Goal: Transaction & Acquisition: Purchase product/service

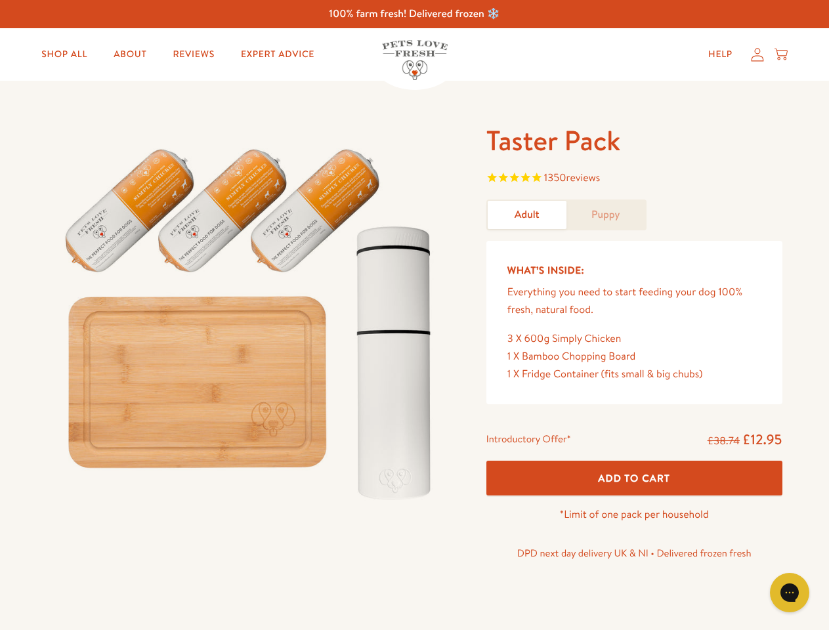
click at [414, 315] on img at bounding box center [251, 318] width 408 height 391
click at [634, 179] on span "1350 reviews" at bounding box center [635, 179] width 296 height 20
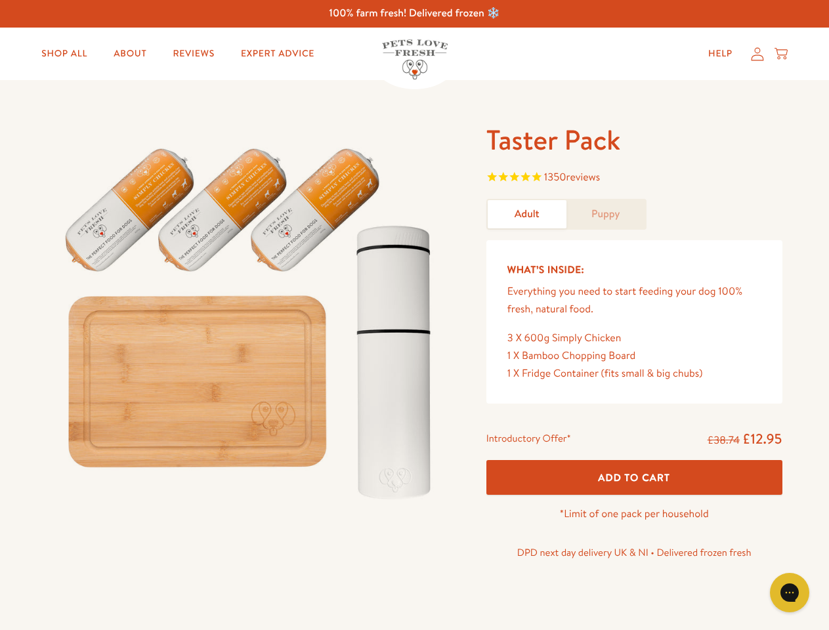
click at [634, 478] on span "Add To Cart" at bounding box center [634, 478] width 72 height 14
click at [790, 593] on icon "Gorgias live chat" at bounding box center [789, 592] width 12 height 12
